Goal: Task Accomplishment & Management: Use online tool/utility

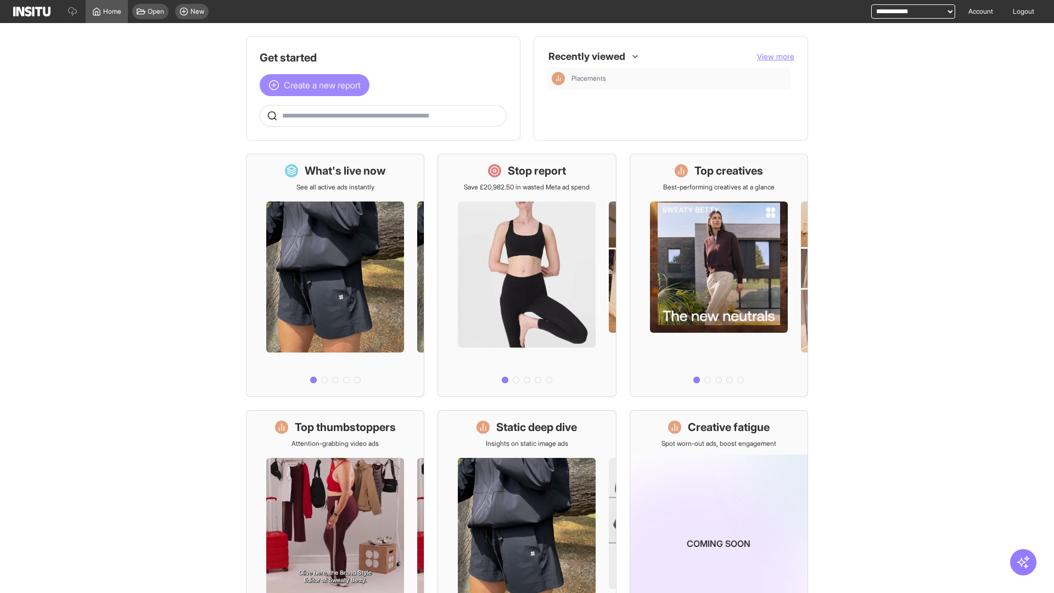
click at [317, 85] on span "Create a new report" at bounding box center [322, 85] width 77 height 13
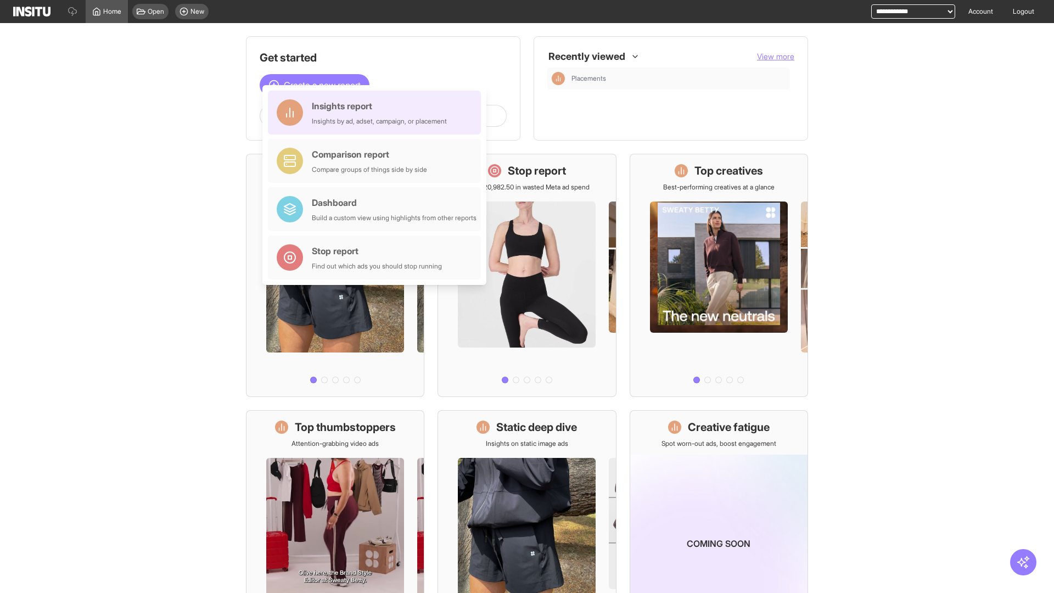
click at [377, 113] on div "Insights report Insights by ad, adset, campaign, or placement" at bounding box center [379, 112] width 135 height 26
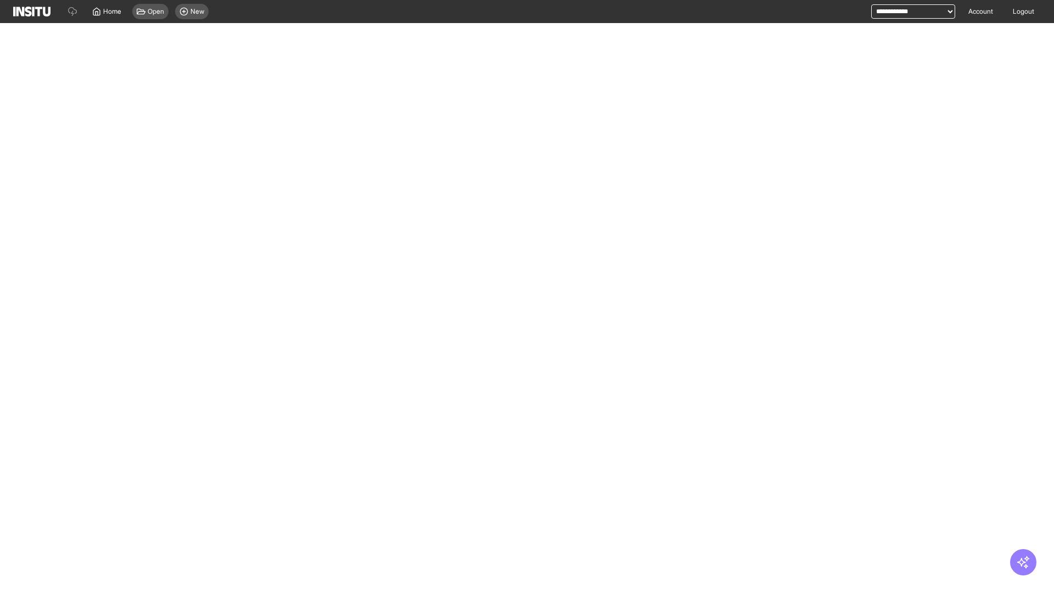
select select "**"
